Goal: Complete application form

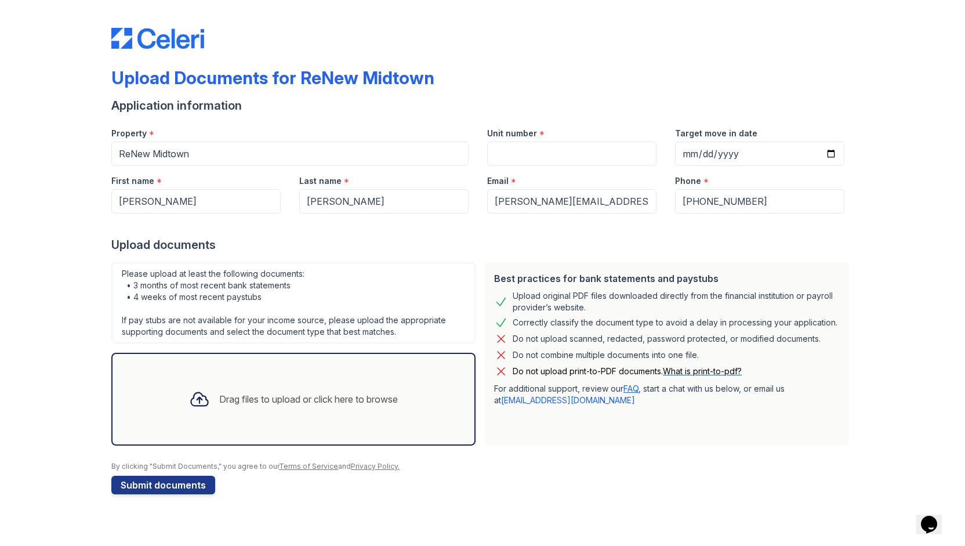
click at [228, 394] on div "Drag files to upload or click here to browse" at bounding box center [308, 399] width 179 height 14
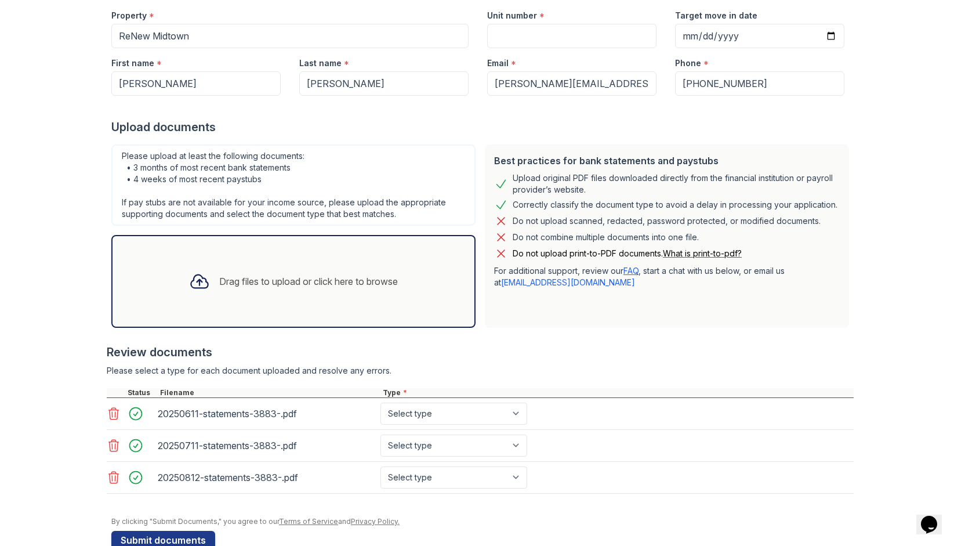
scroll to position [123, 0]
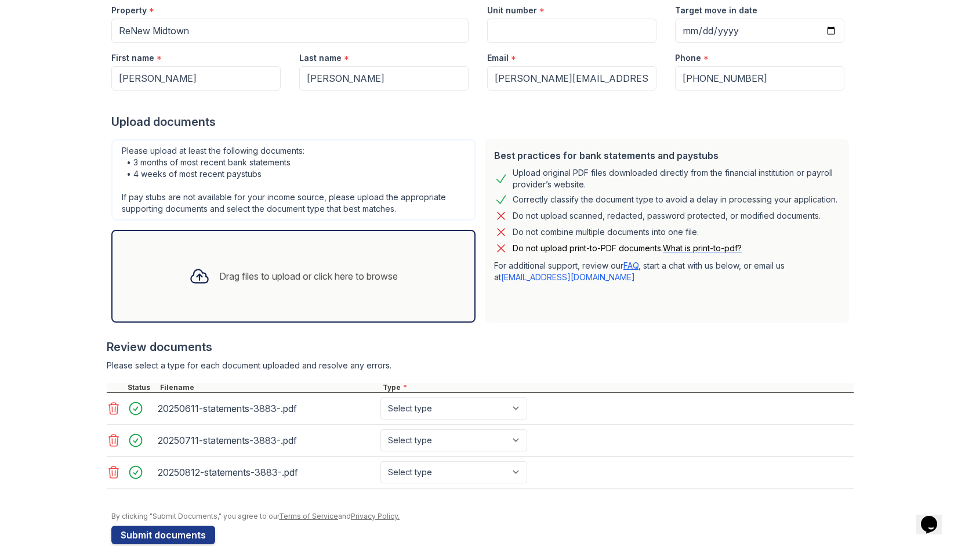
click at [319, 277] on div "Drag files to upload or click here to browse" at bounding box center [308, 276] width 179 height 14
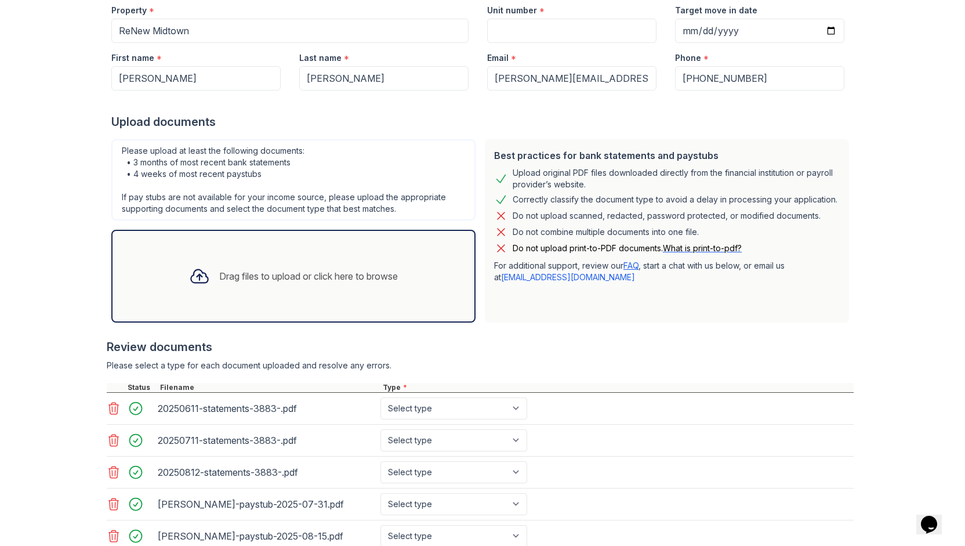
scroll to position [235, 0]
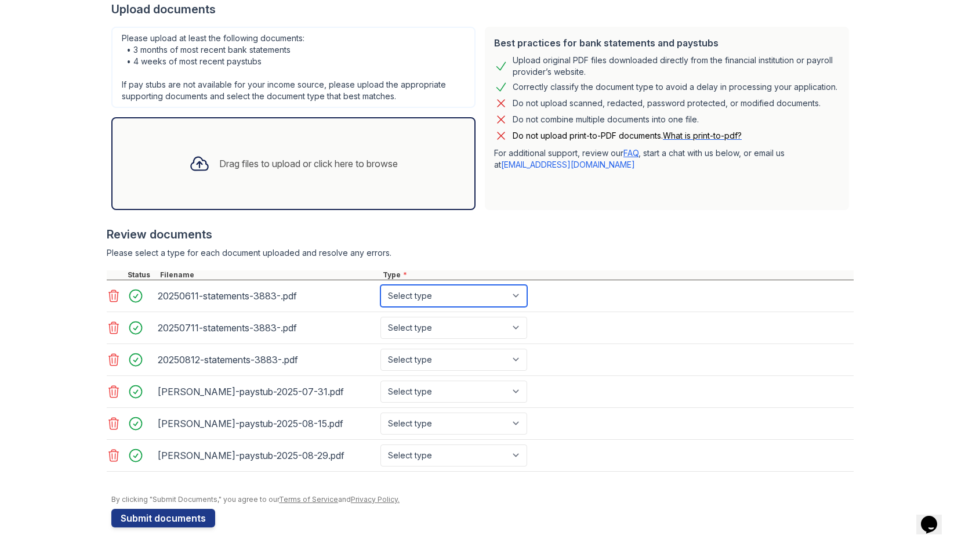
click at [510, 297] on select "Select type Paystub Bank Statement Offer Letter Tax Documents Benefit Award Let…" at bounding box center [453, 296] width 147 height 22
select select "bank_statement"
click at [380, 285] on select "Select type Paystub Bank Statement Offer Letter Tax Documents Benefit Award Let…" at bounding box center [453, 296] width 147 height 22
click at [509, 329] on select "Select type Paystub Bank Statement Offer Letter Tax Documents Benefit Award Let…" at bounding box center [453, 328] width 147 height 22
select select "bank_statement"
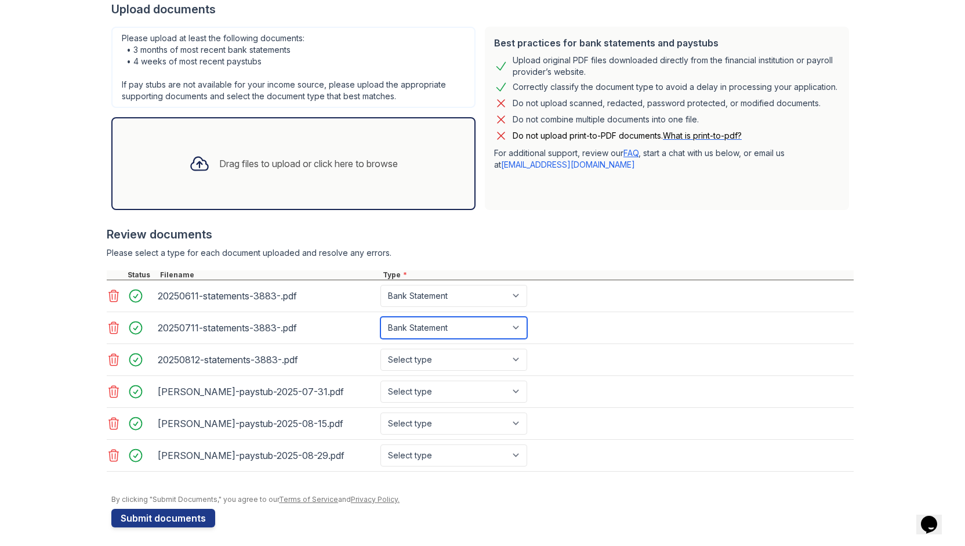
click at [380, 317] on select "Select type Paystub Bank Statement Offer Letter Tax Documents Benefit Award Let…" at bounding box center [453, 328] width 147 height 22
click at [512, 360] on select "Select type Paystub Bank Statement Offer Letter Tax Documents Benefit Award Let…" at bounding box center [453, 359] width 147 height 22
select select "bank_statement"
click at [380, 348] on select "Select type Paystub Bank Statement Offer Letter Tax Documents Benefit Award Let…" at bounding box center [453, 359] width 147 height 22
click at [514, 392] on select "Select type Paystub Bank Statement Offer Letter Tax Documents Benefit Award Let…" at bounding box center [453, 391] width 147 height 22
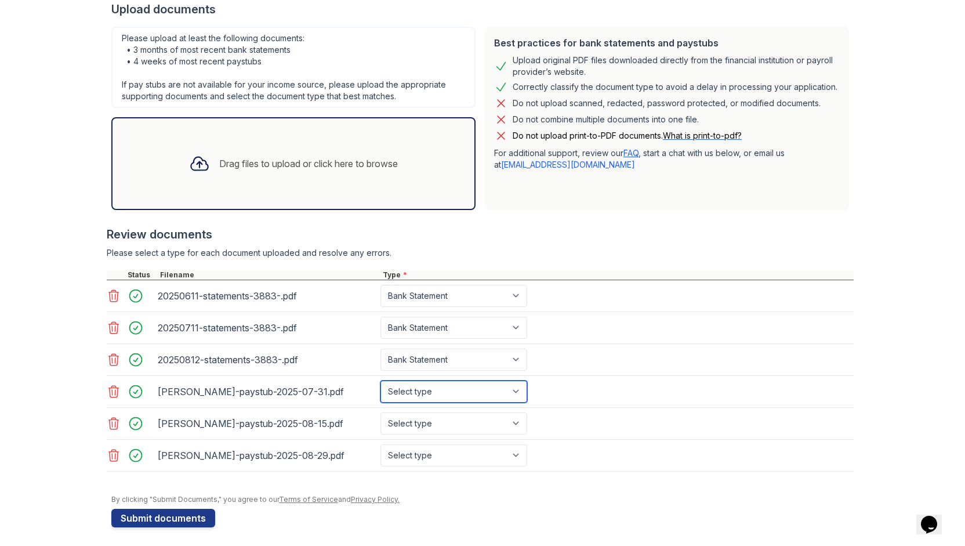
select select "paystub"
click at [380, 380] on select "Select type Paystub Bank Statement Offer Letter Tax Documents Benefit Award Let…" at bounding box center [453, 391] width 147 height 22
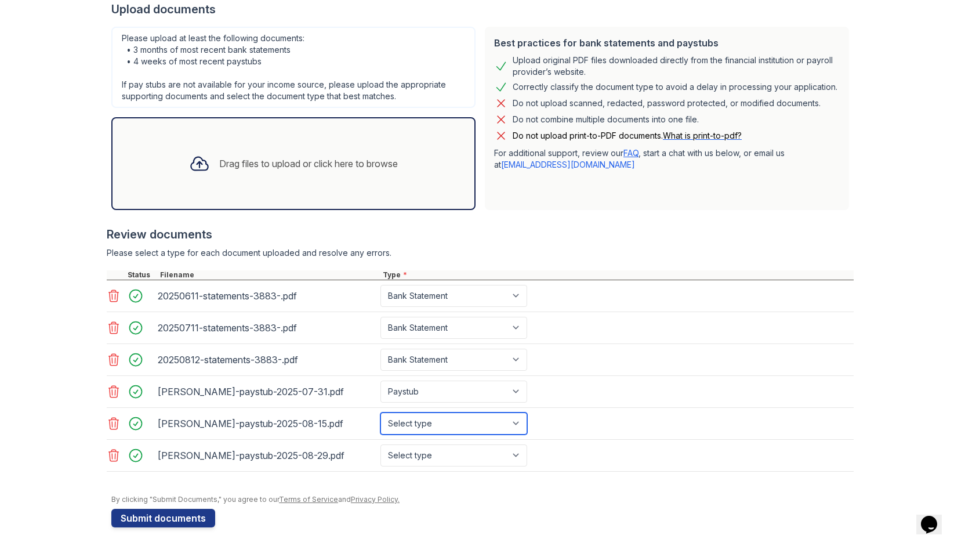
click at [511, 421] on select "Select type Paystub Bank Statement Offer Letter Tax Documents Benefit Award Let…" at bounding box center [453, 423] width 147 height 22
select select "paystub"
click at [380, 412] on select "Select type Paystub Bank Statement Offer Letter Tax Documents Benefit Award Let…" at bounding box center [453, 423] width 147 height 22
click at [510, 455] on select "Select type Paystub Bank Statement Offer Letter Tax Documents Benefit Award Let…" at bounding box center [453, 455] width 147 height 22
select select "paystub"
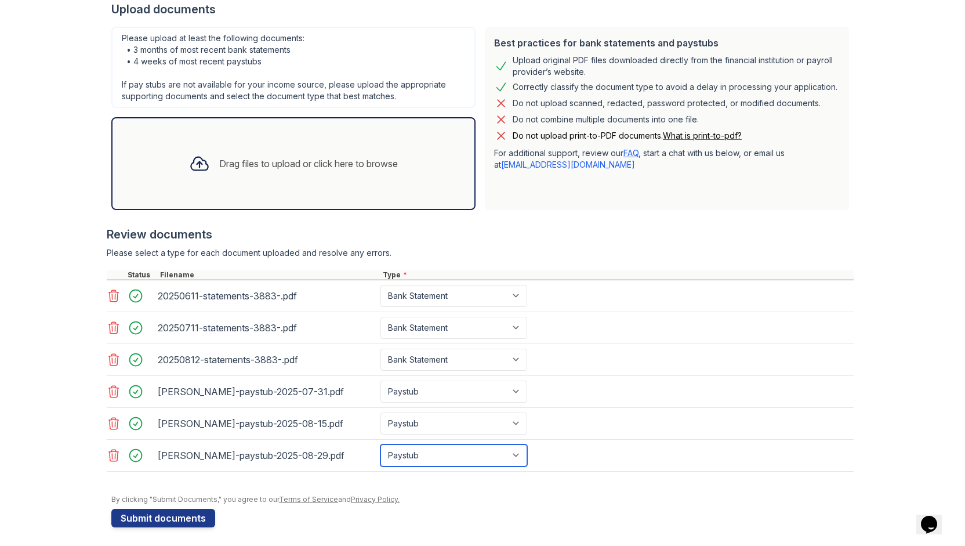
click at [380, 444] on select "Select type Paystub Bank Statement Offer Letter Tax Documents Benefit Award Let…" at bounding box center [453, 455] width 147 height 22
click at [529, 487] on div at bounding box center [482, 489] width 742 height 12
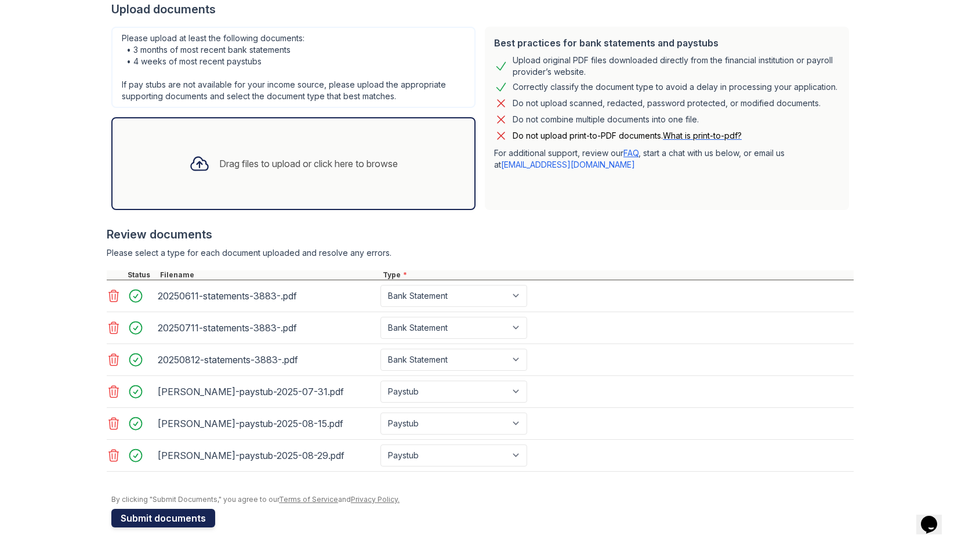
click at [193, 513] on button "Submit documents" at bounding box center [163, 517] width 104 height 19
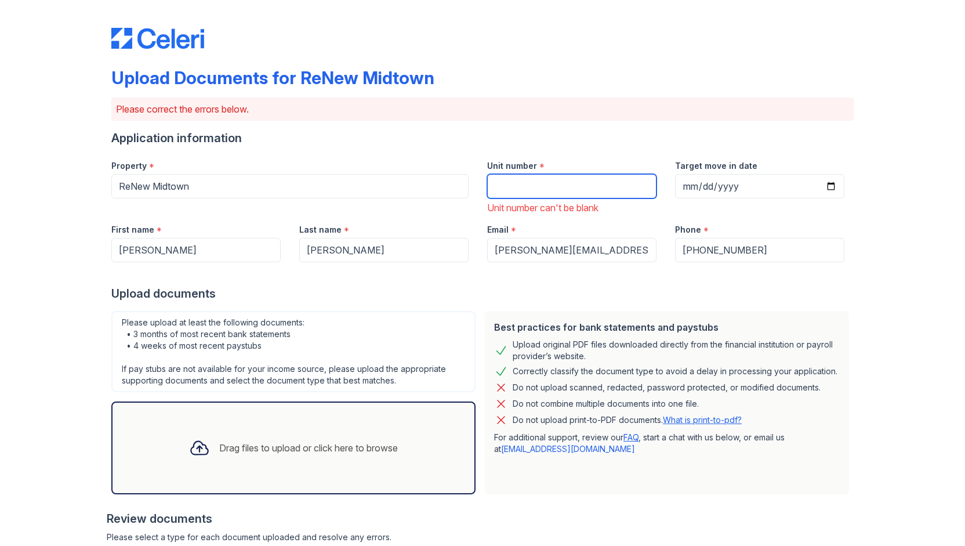
click at [505, 181] on input "Unit number" at bounding box center [571, 186] width 169 height 24
type input "414"
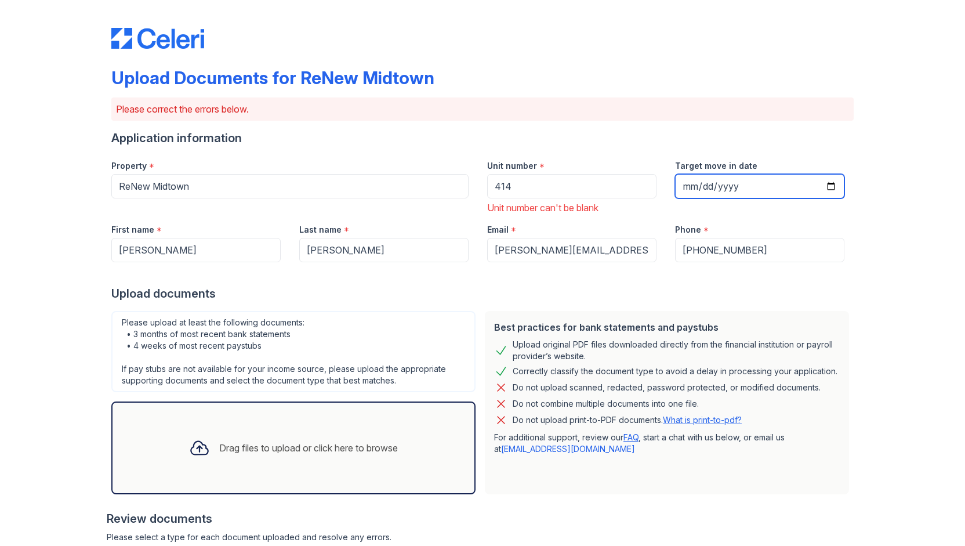
click at [685, 185] on input "Target move in date" at bounding box center [759, 186] width 169 height 24
click at [681, 191] on input "Target move in date" at bounding box center [759, 186] width 169 height 24
type input "[DATE]"
click at [666, 212] on div "Target move in date [DATE]" at bounding box center [760, 183] width 188 height 64
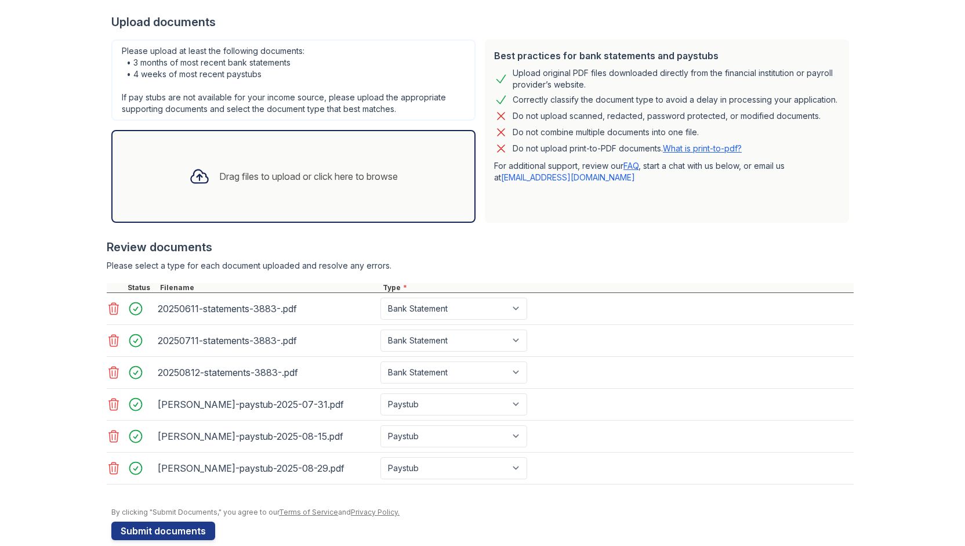
scroll to position [284, 0]
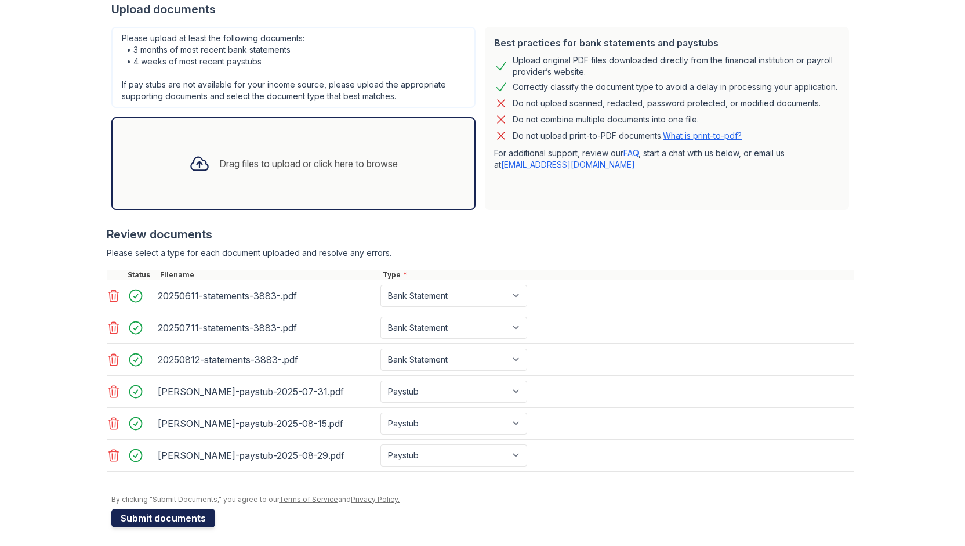
click at [182, 519] on button "Submit documents" at bounding box center [163, 517] width 104 height 19
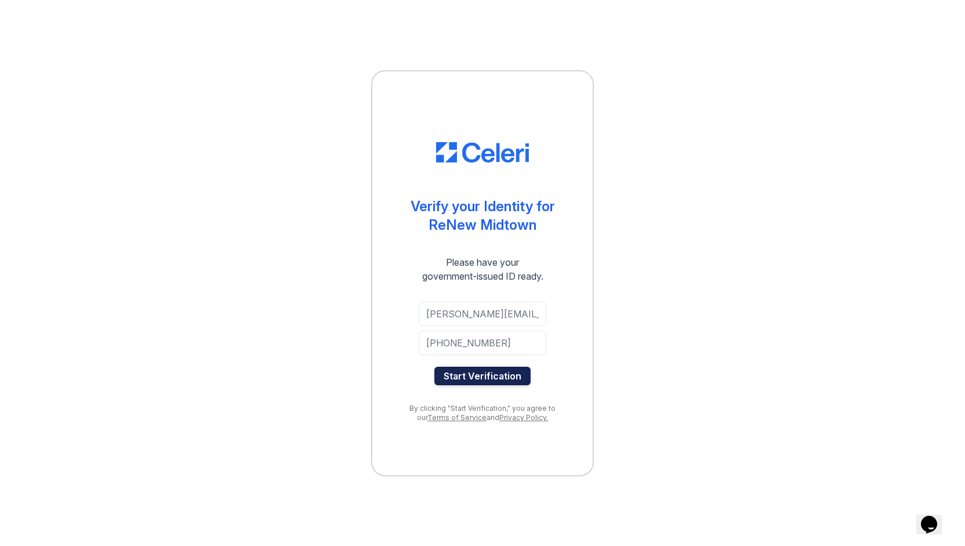
click at [475, 376] on button "Start Verification" at bounding box center [482, 375] width 96 height 19
